Goal: Find specific page/section: Find specific page/section

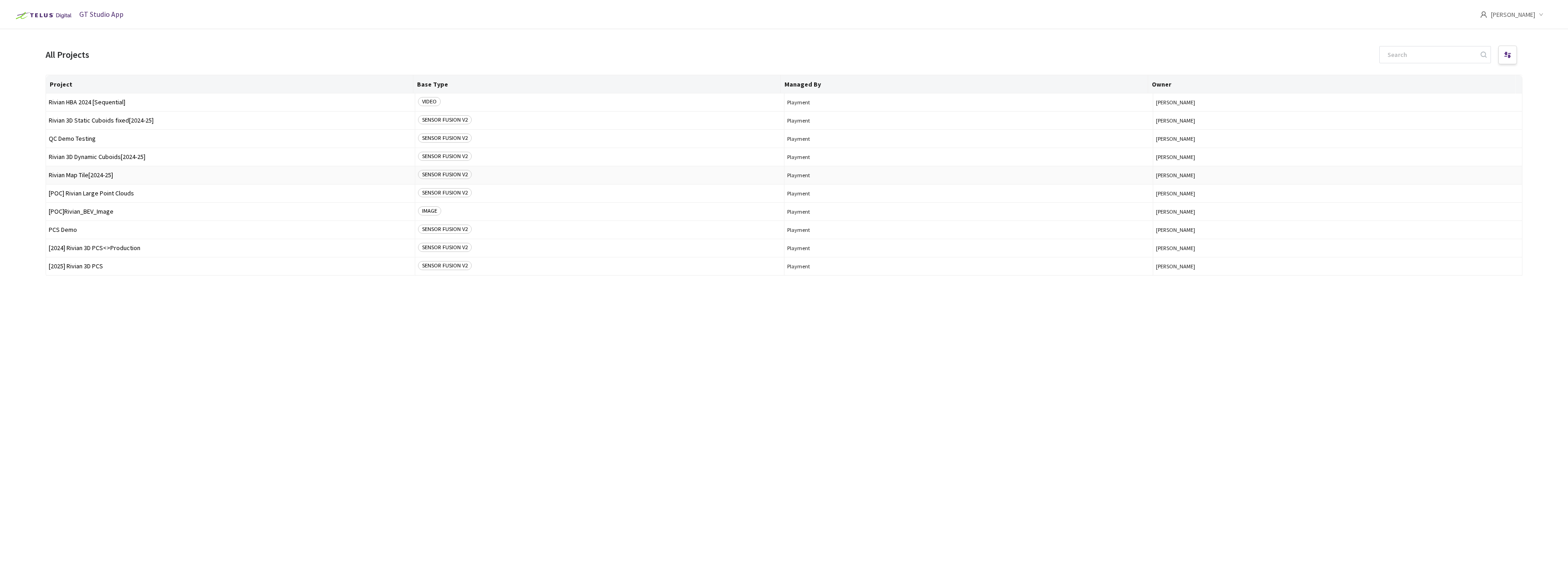
click at [117, 177] on span "Rivian Map Tile[2024-25]" at bounding box center [230, 174] width 363 height 7
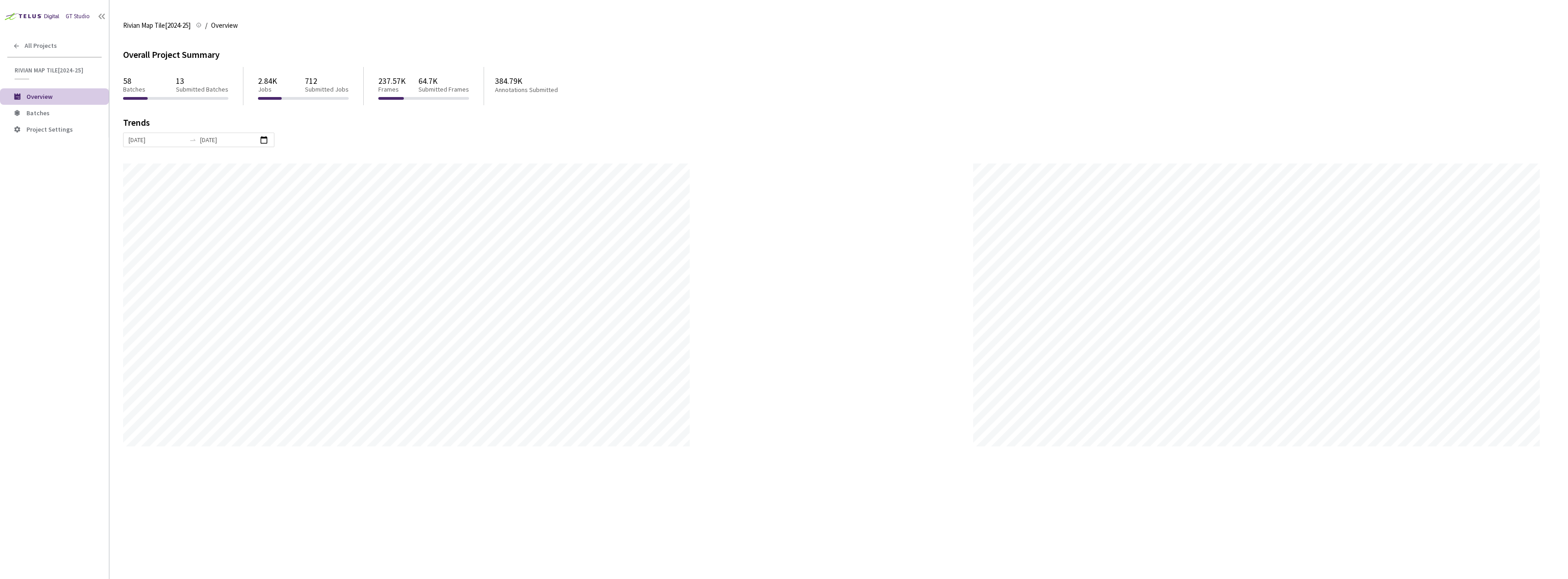
scroll to position [579, 1568]
